Goal: Information Seeking & Learning: Learn about a topic

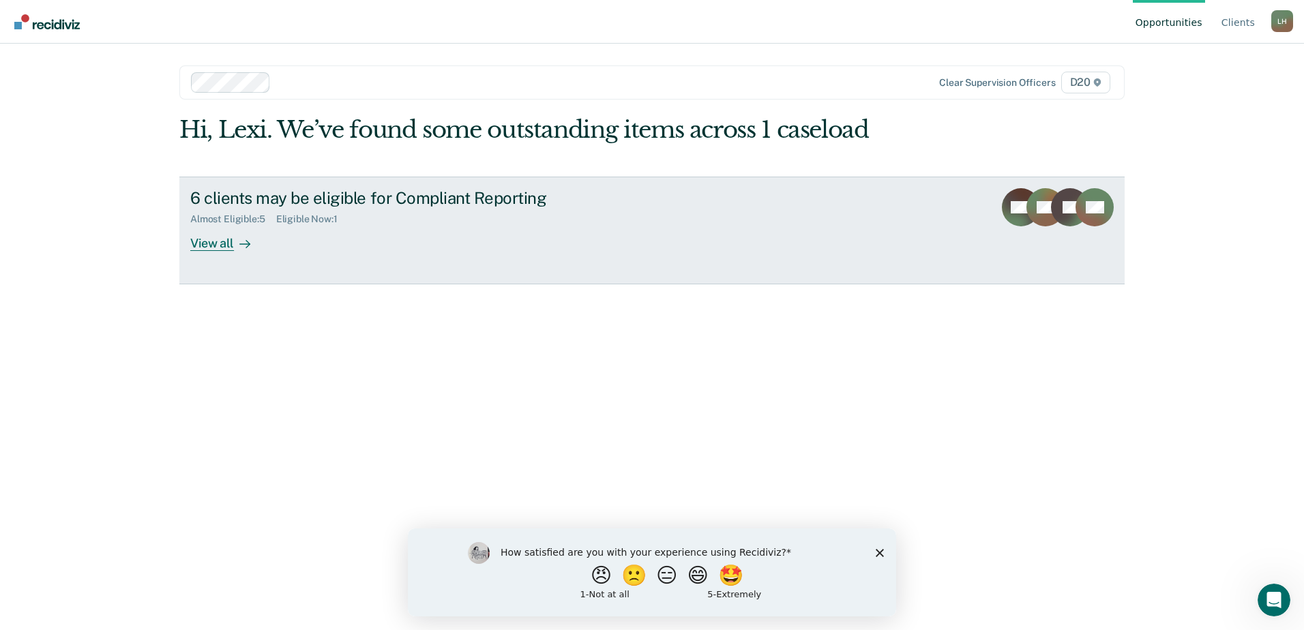
click at [909, 219] on link "6 clients may be eligible for Compliant Reporting Almost Eligible : 5 Eligible …" at bounding box center [651, 231] width 945 height 108
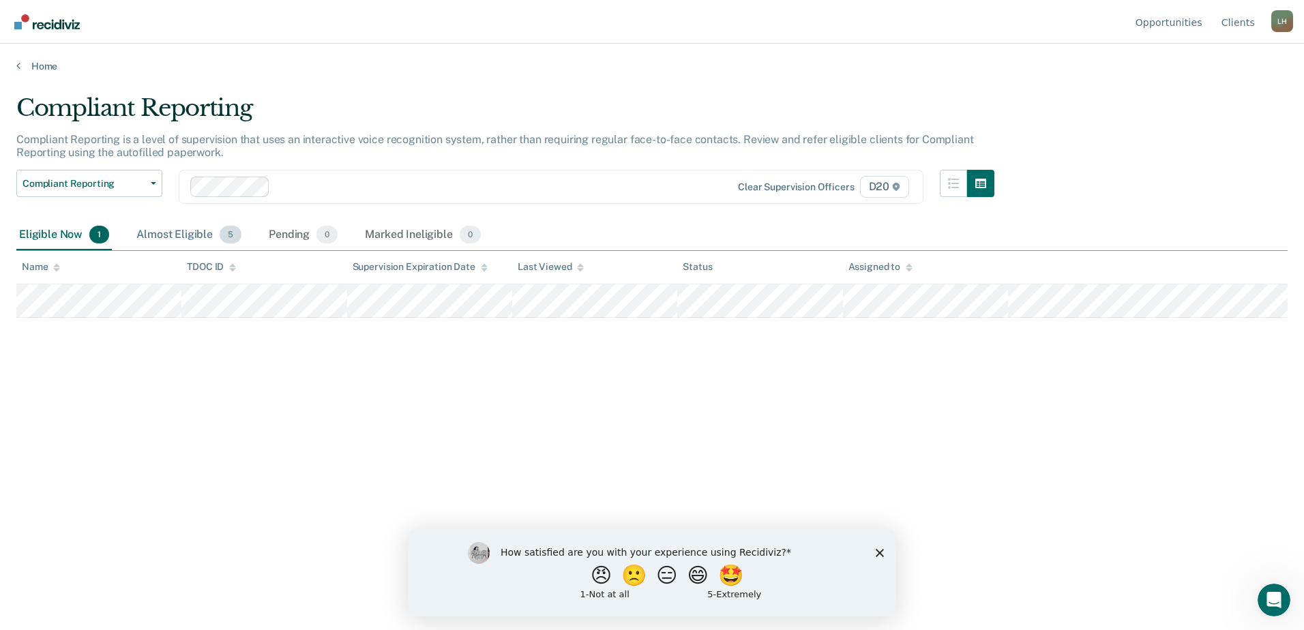
click at [199, 242] on div "Almost Eligible 5" at bounding box center [189, 235] width 110 height 30
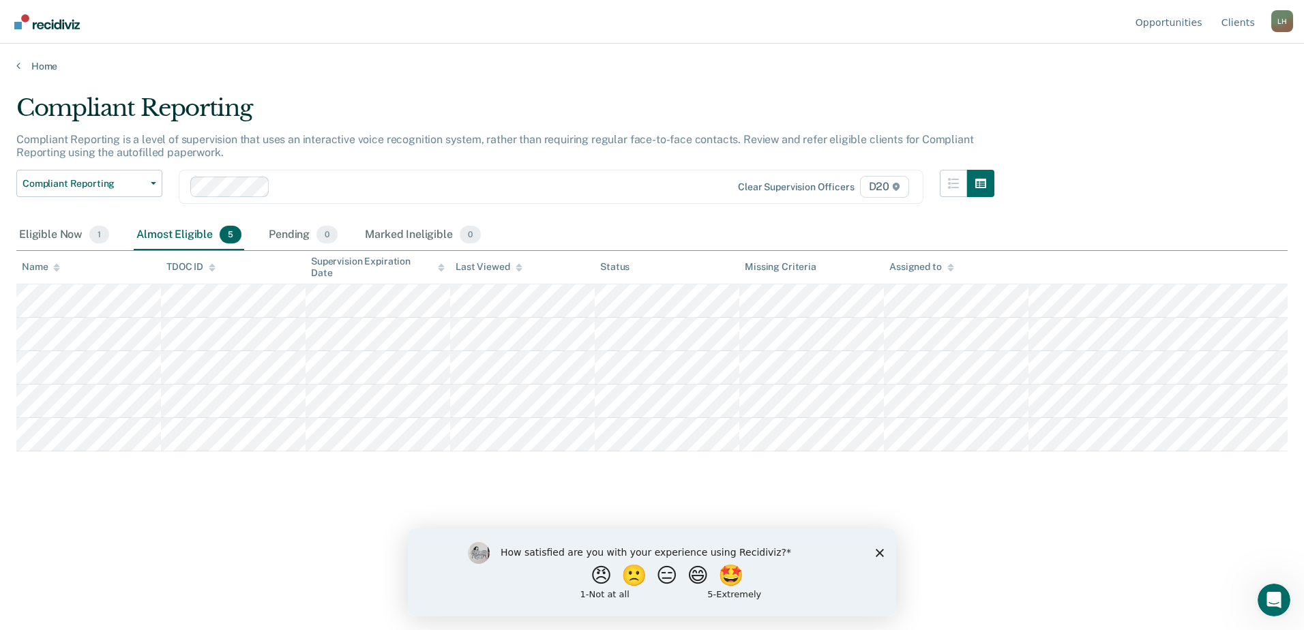
click at [880, 552] on polygon "Close survey" at bounding box center [879, 552] width 8 height 8
